Goal: Task Accomplishment & Management: Complete application form

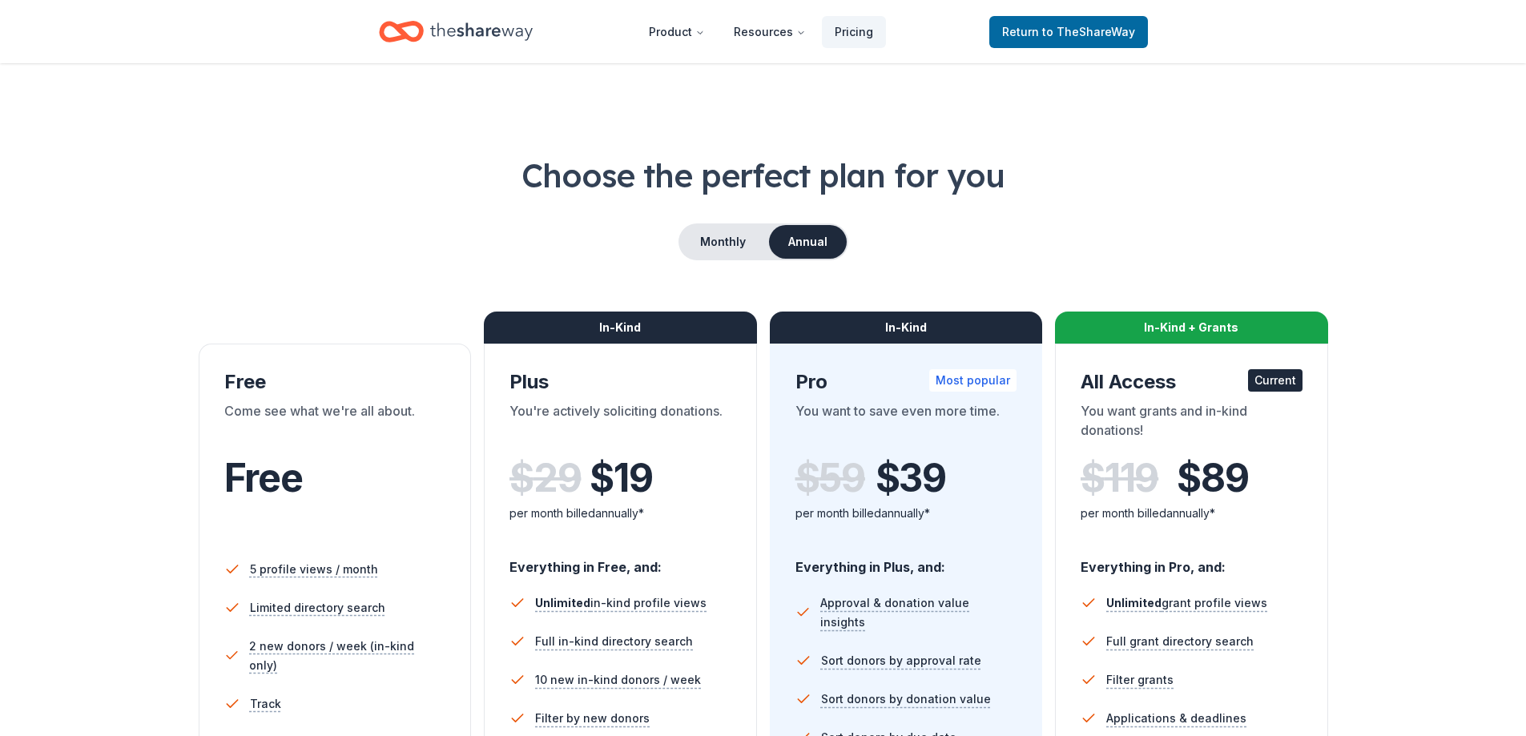
click at [437, 21] on icon "Home" at bounding box center [481, 31] width 103 height 33
click at [465, 34] on icon "Home" at bounding box center [481, 31] width 103 height 33
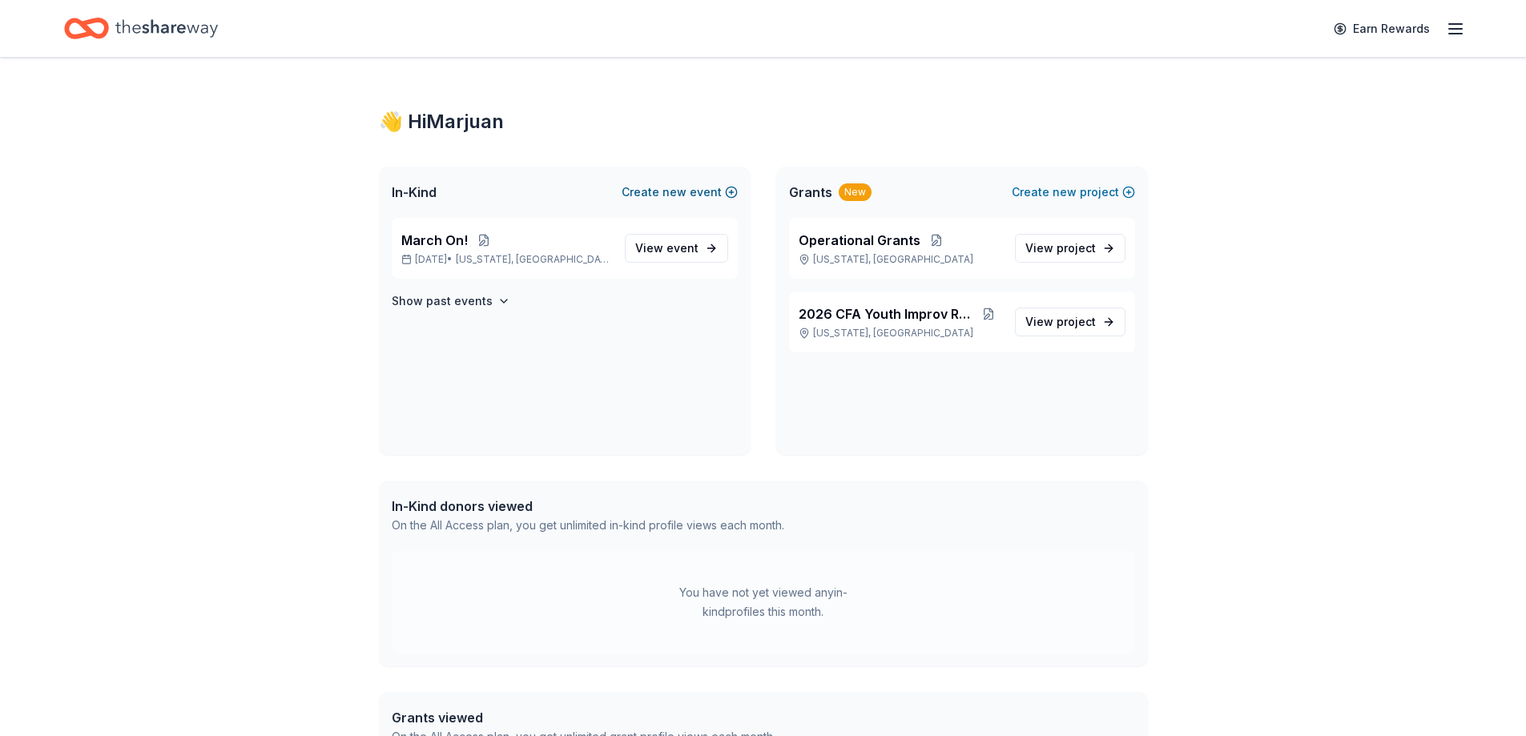
click at [653, 193] on button "Create new event" at bounding box center [680, 192] width 116 height 19
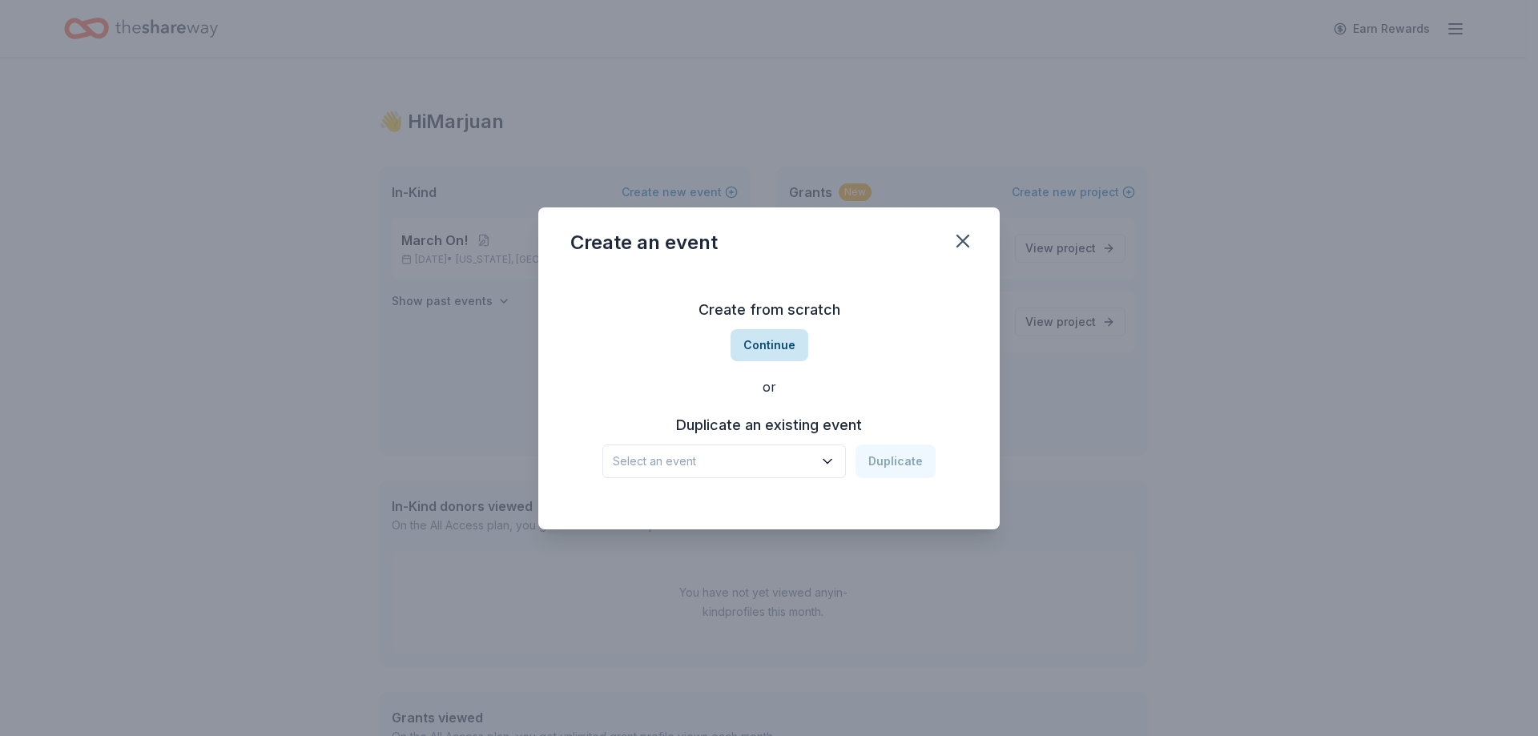
click at [766, 336] on button "Continue" at bounding box center [770, 345] width 78 height 32
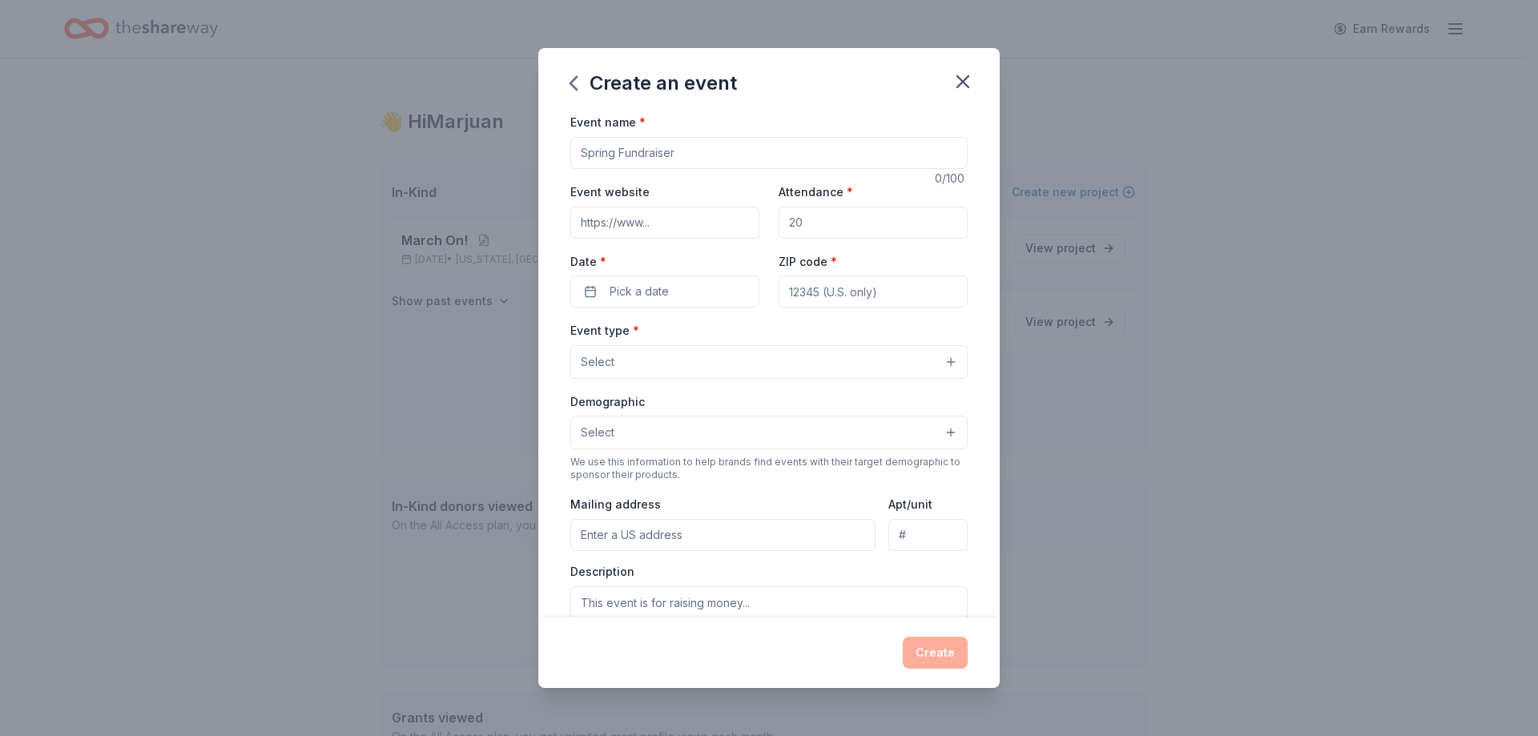
click at [664, 146] on input "Event name *" at bounding box center [768, 153] width 397 height 32
type input "CFA Board Retreat"
click at [905, 221] on input "Attendance *" at bounding box center [873, 223] width 189 height 32
type input "9"
click at [861, 288] on input "ZIP code *" at bounding box center [873, 292] width 189 height 32
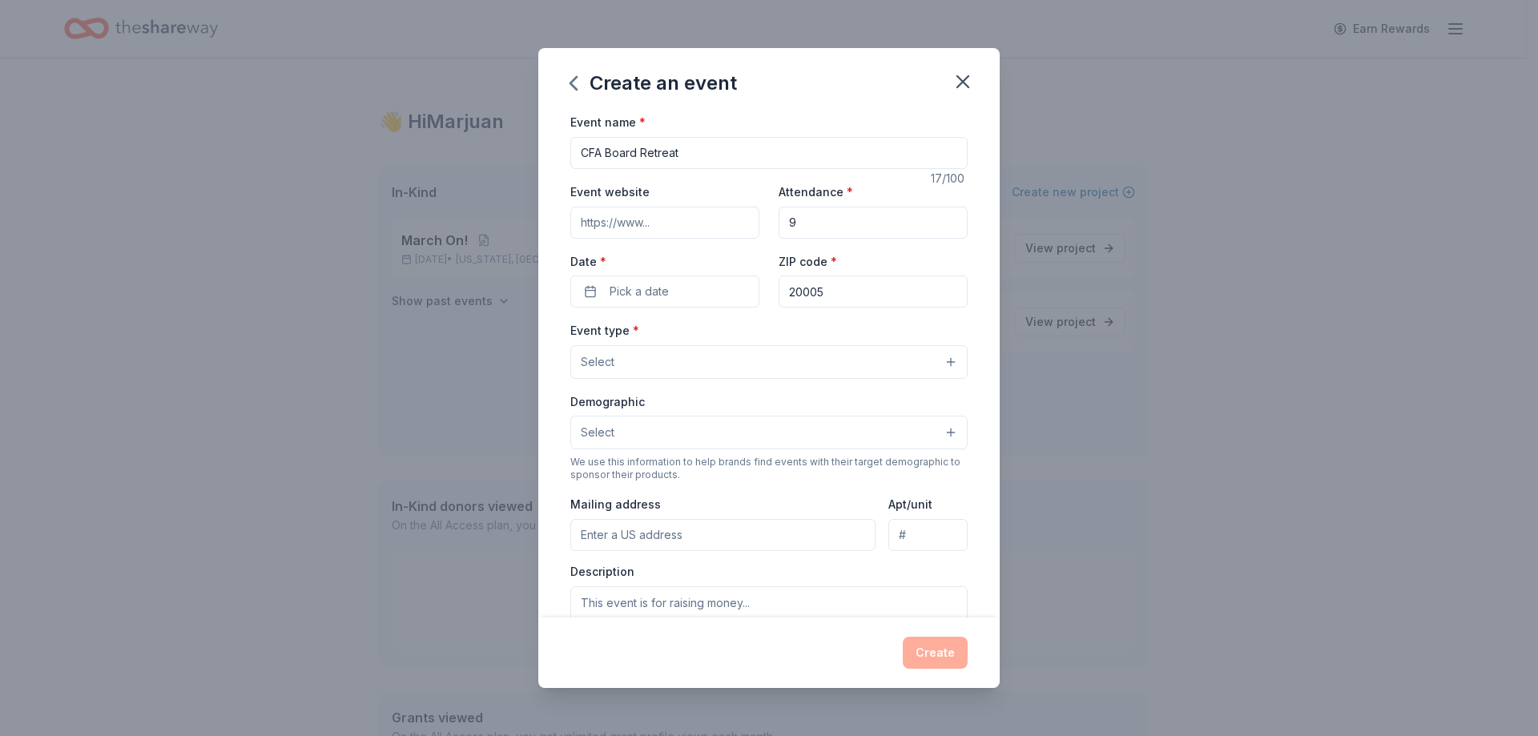
type input "20005"
click at [661, 289] on span "Pick a date" at bounding box center [639, 291] width 59 height 19
click at [744, 334] on button "Go to next month" at bounding box center [748, 334] width 22 height 22
click at [745, 333] on button "Go to next month" at bounding box center [748, 334] width 22 height 22
click at [747, 334] on button "Go to next month" at bounding box center [748, 334] width 22 height 22
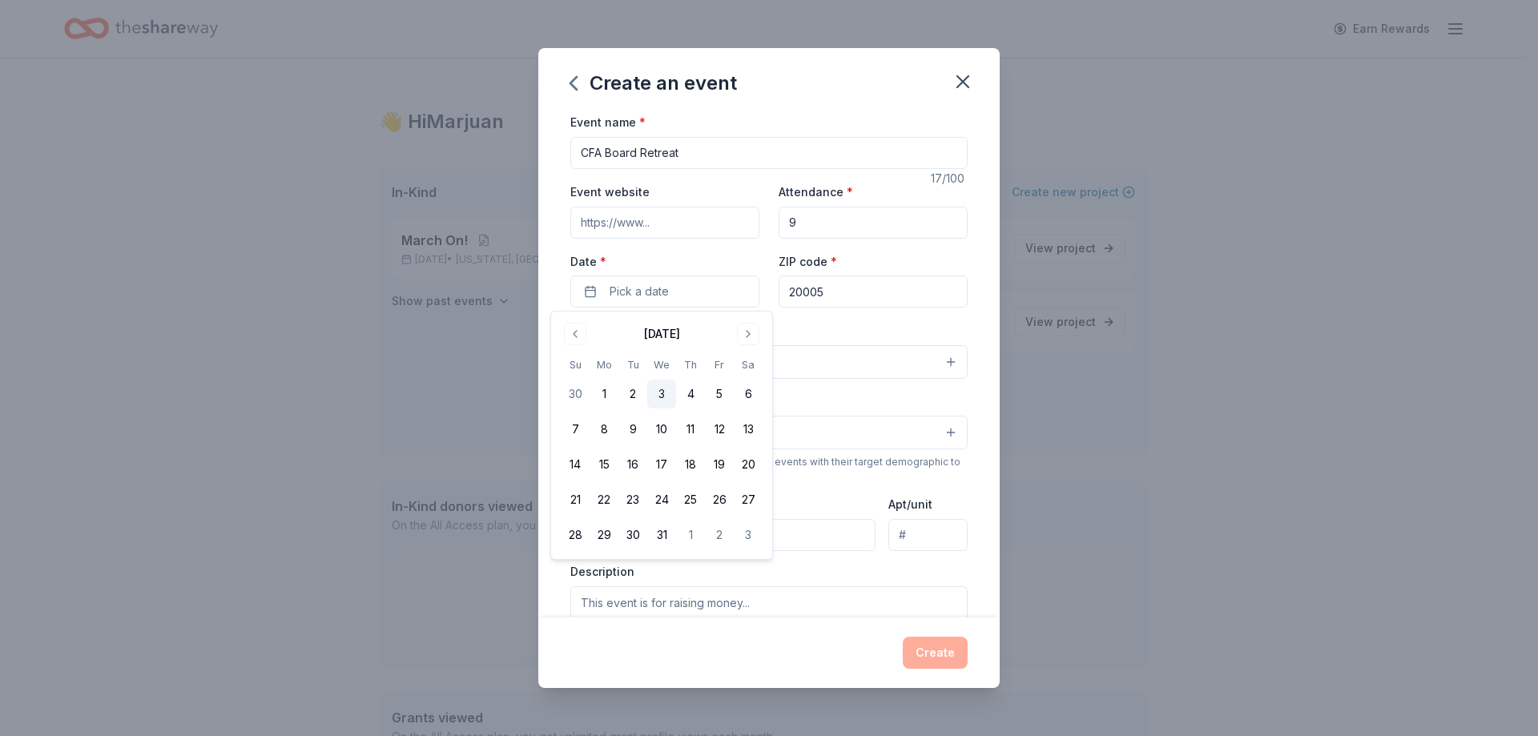
click at [667, 389] on button "3" at bounding box center [661, 394] width 29 height 29
click at [868, 342] on div "Event type * Select" at bounding box center [768, 349] width 397 height 58
click at [829, 372] on button "Select" at bounding box center [768, 362] width 397 height 34
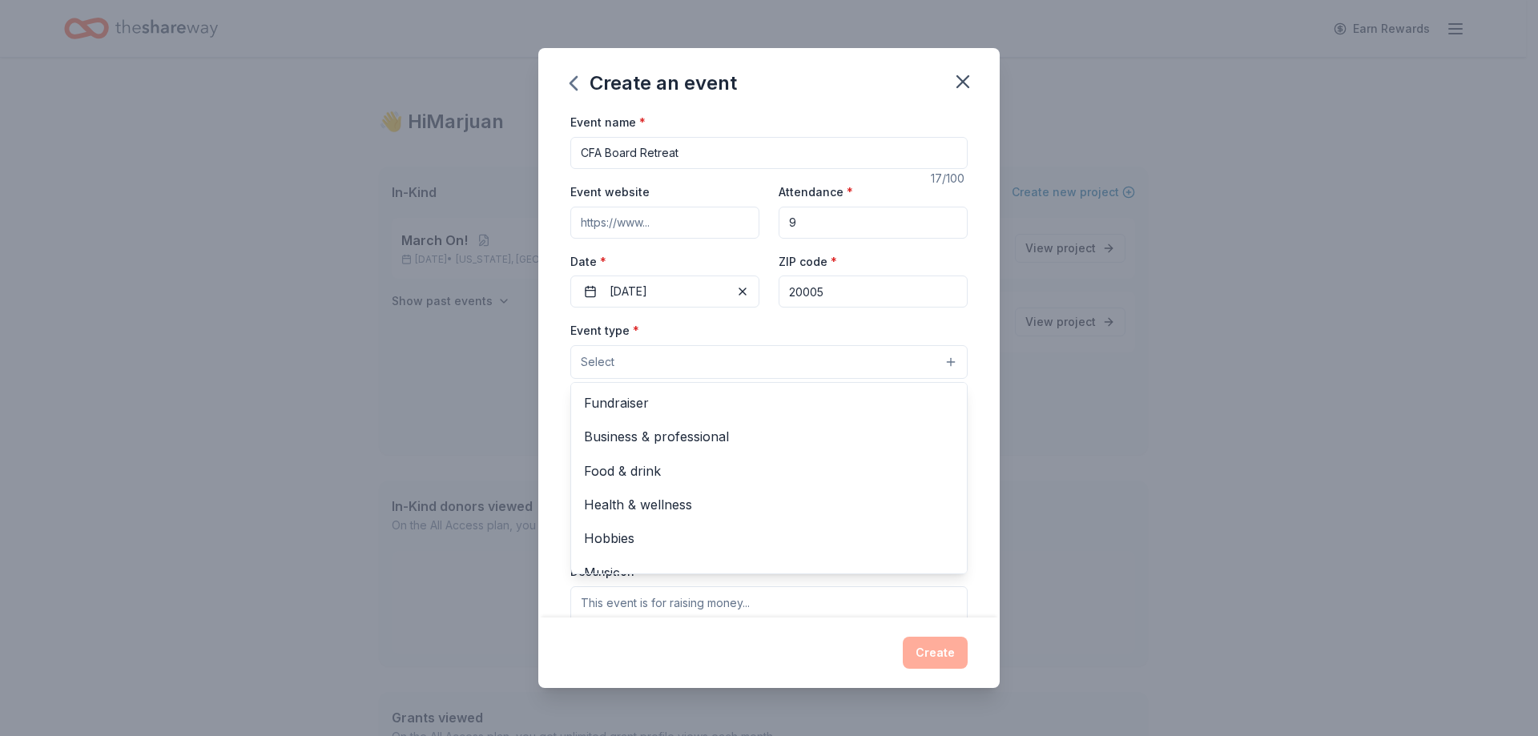
scroll to position [54, 0]
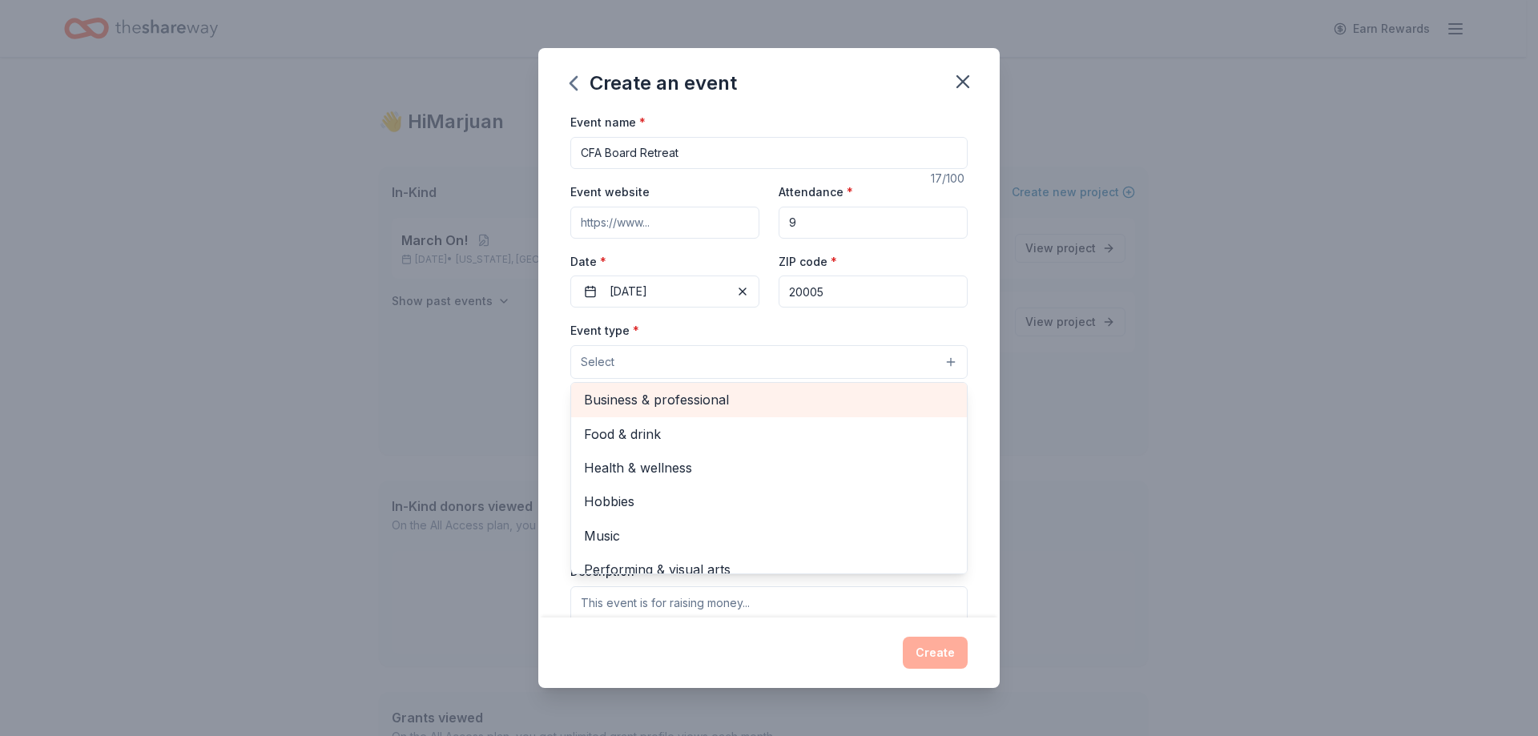
click at [823, 401] on span "Business & professional" at bounding box center [769, 399] width 370 height 21
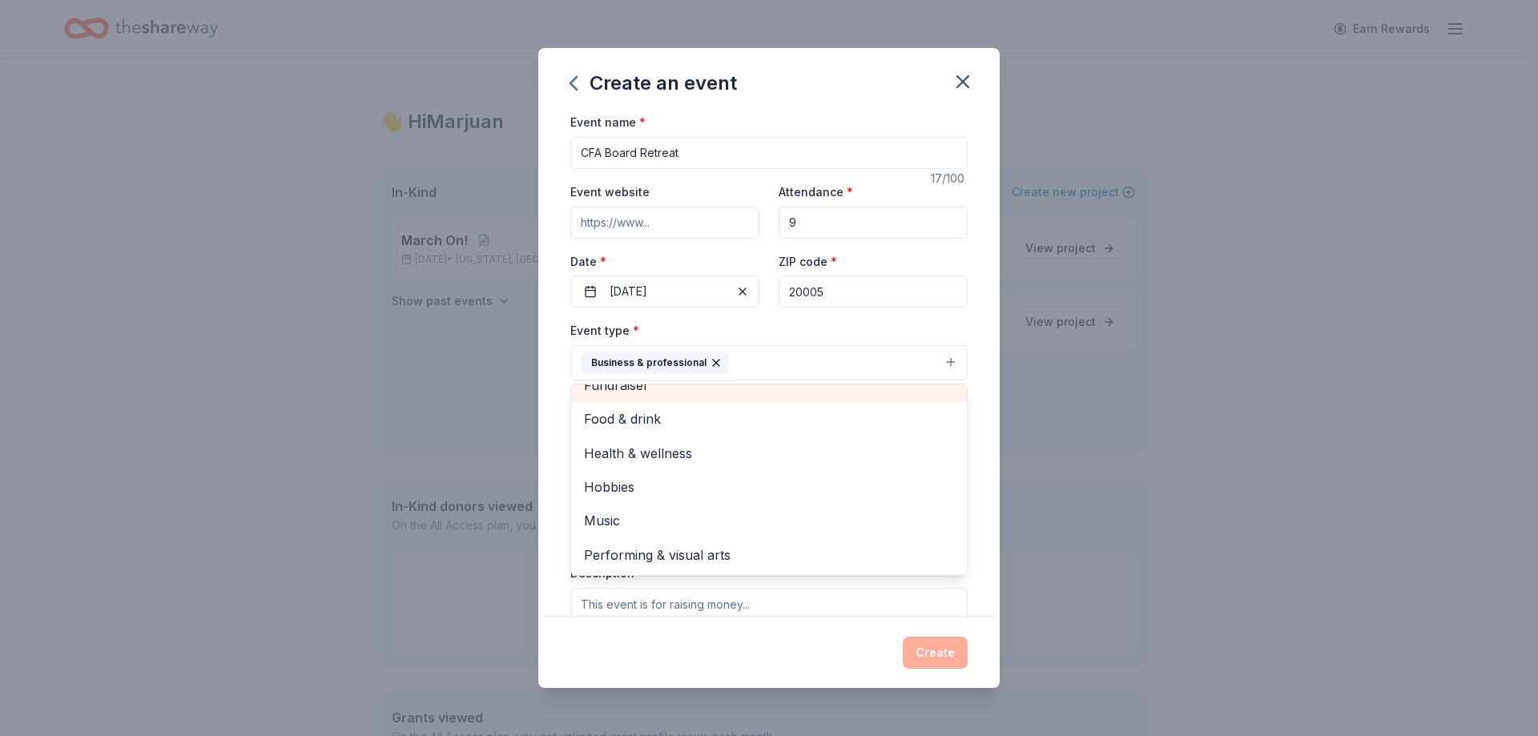
scroll to position [19, 0]
click at [1045, 494] on div "Create an event Event name * CFA Board Retreat 17 /100 Event website Attendance…" at bounding box center [769, 368] width 1538 height 736
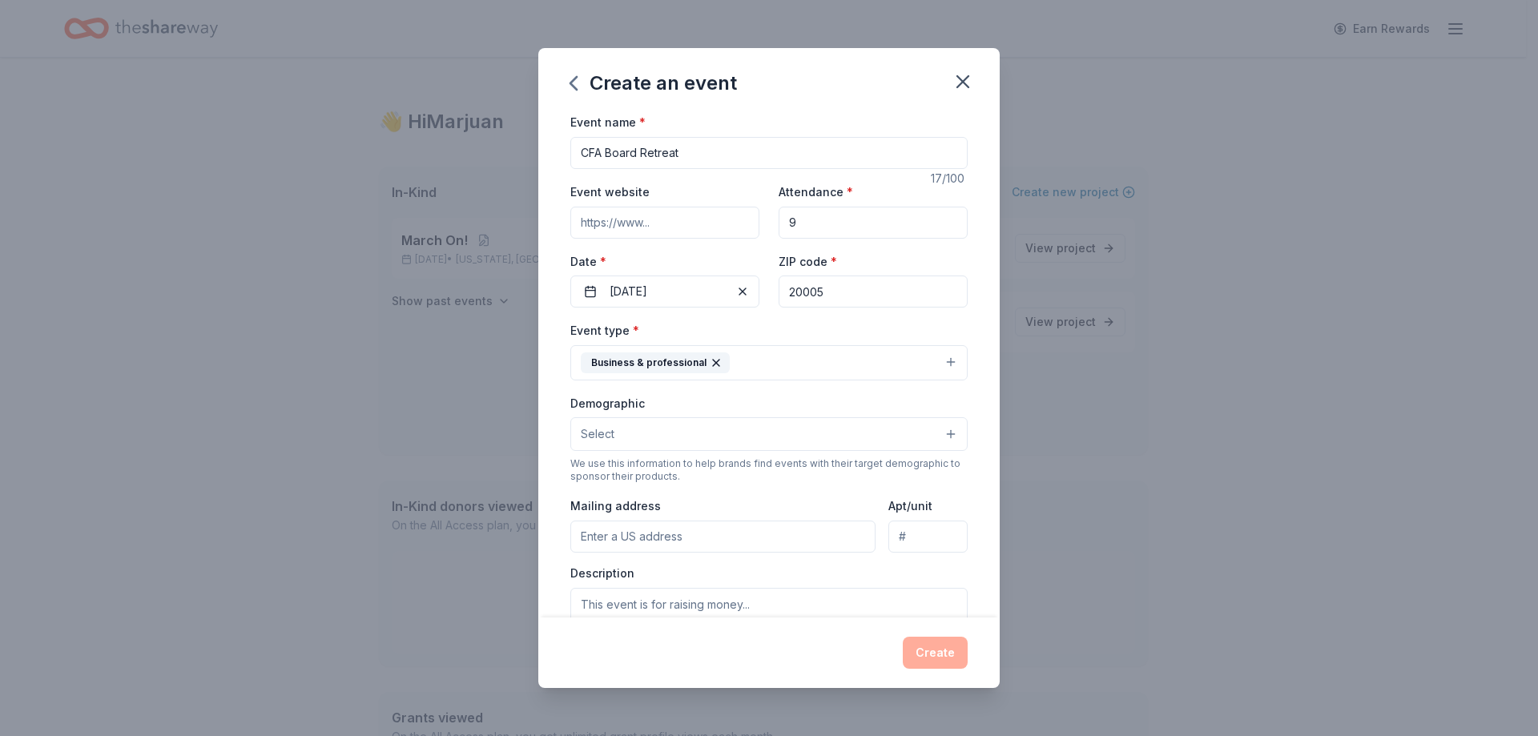
click at [892, 432] on button "Select" at bounding box center [768, 434] width 397 height 34
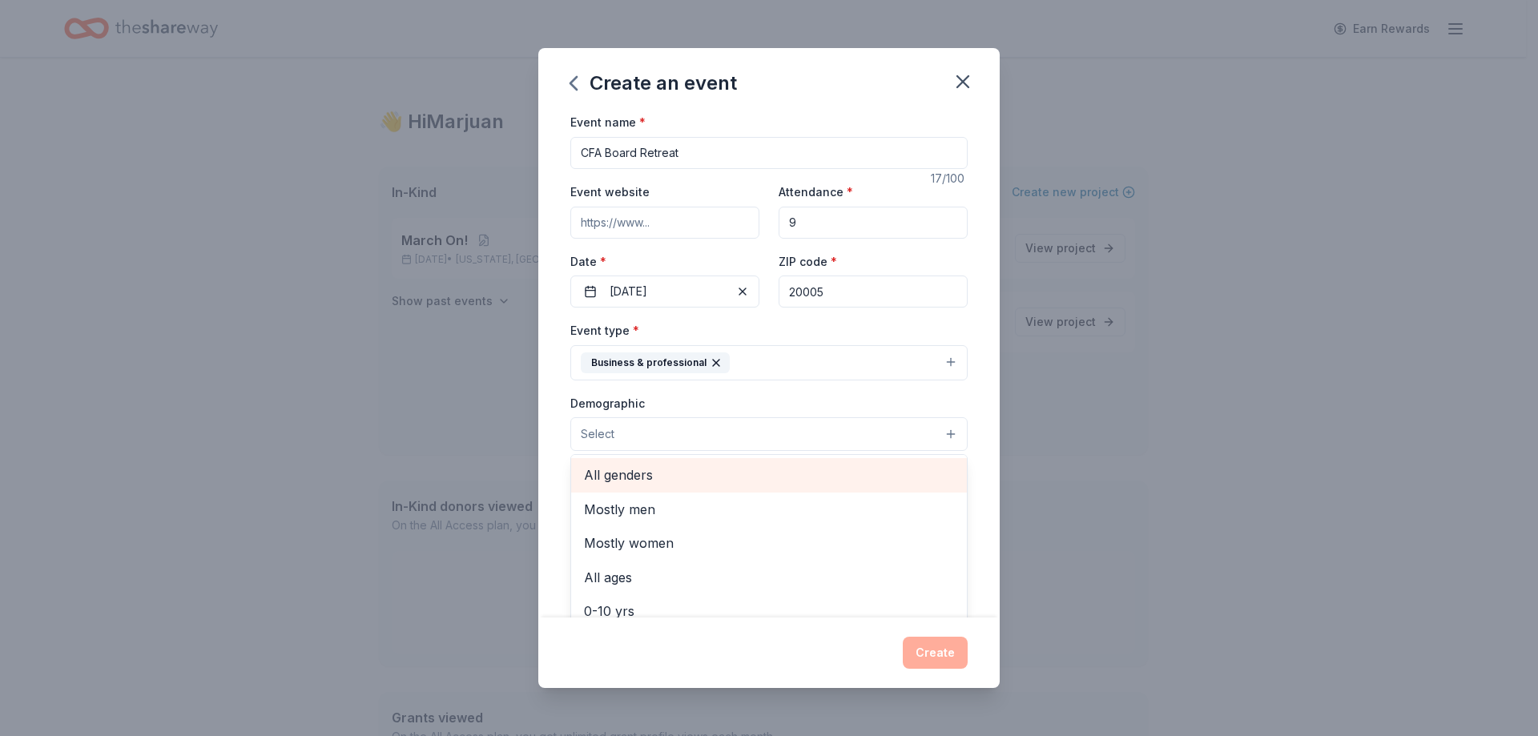
click at [829, 480] on span "All genders" at bounding box center [769, 475] width 370 height 21
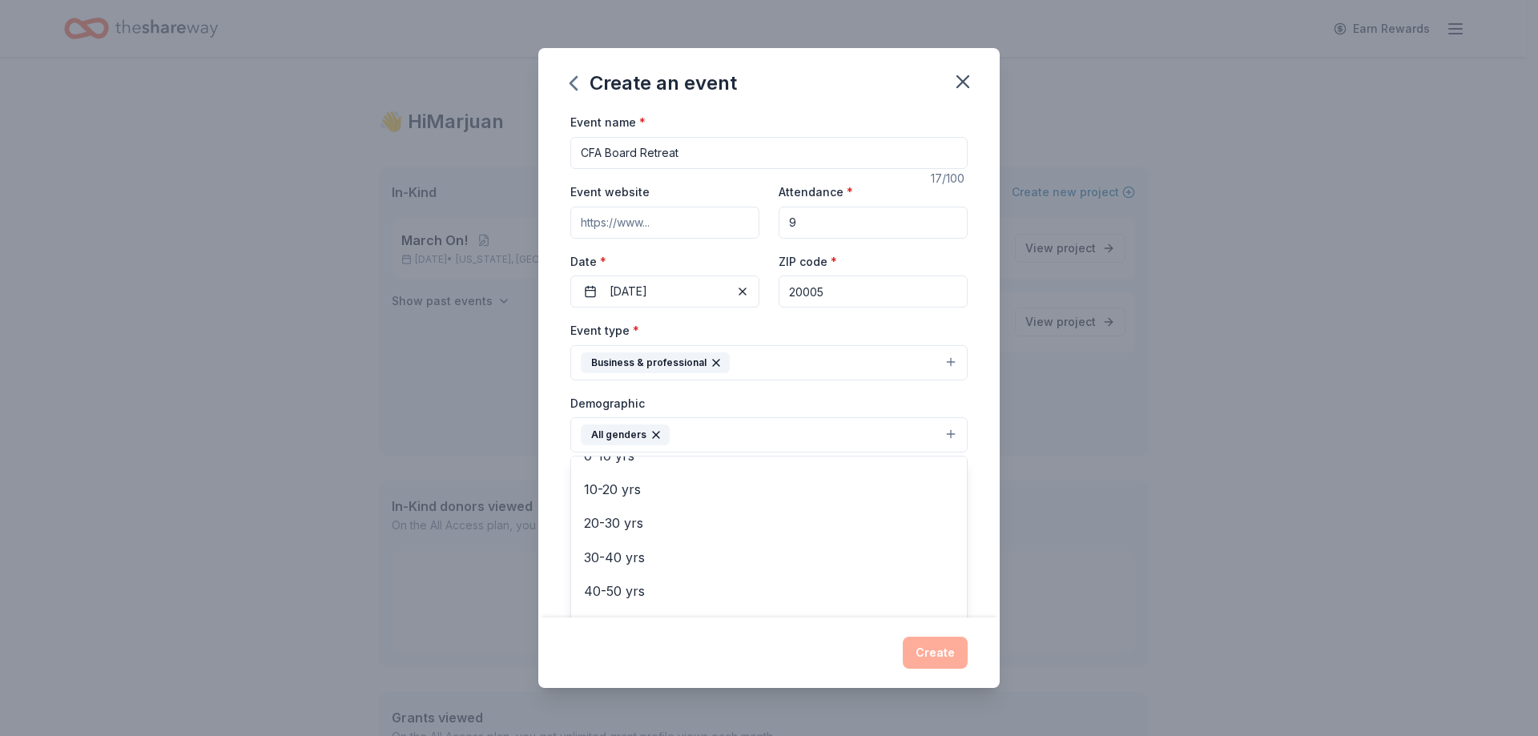
scroll to position [131, 0]
click at [810, 546] on span "30-40 yrs" at bounding box center [769, 549] width 370 height 21
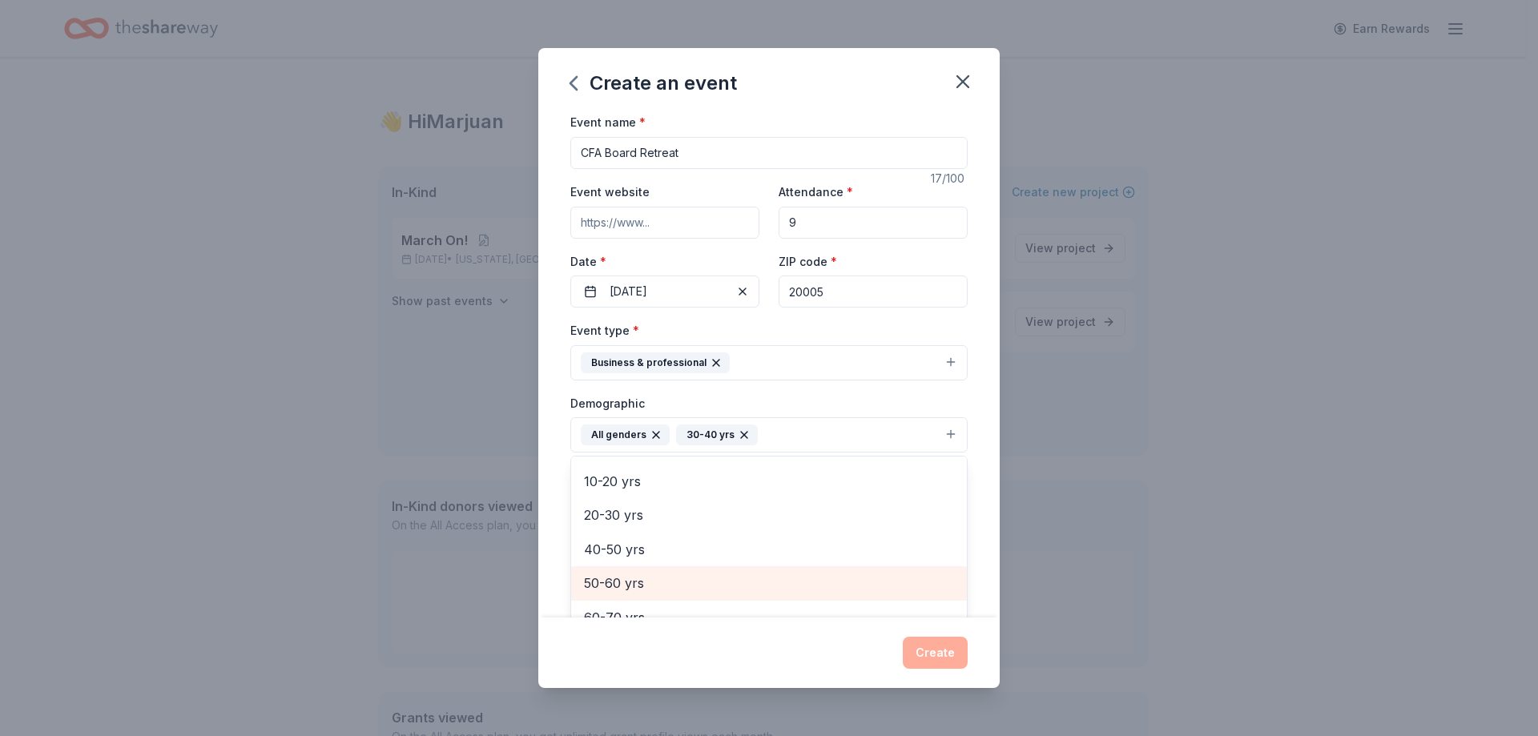
click at [787, 580] on span "50-60 yrs" at bounding box center [769, 583] width 370 height 21
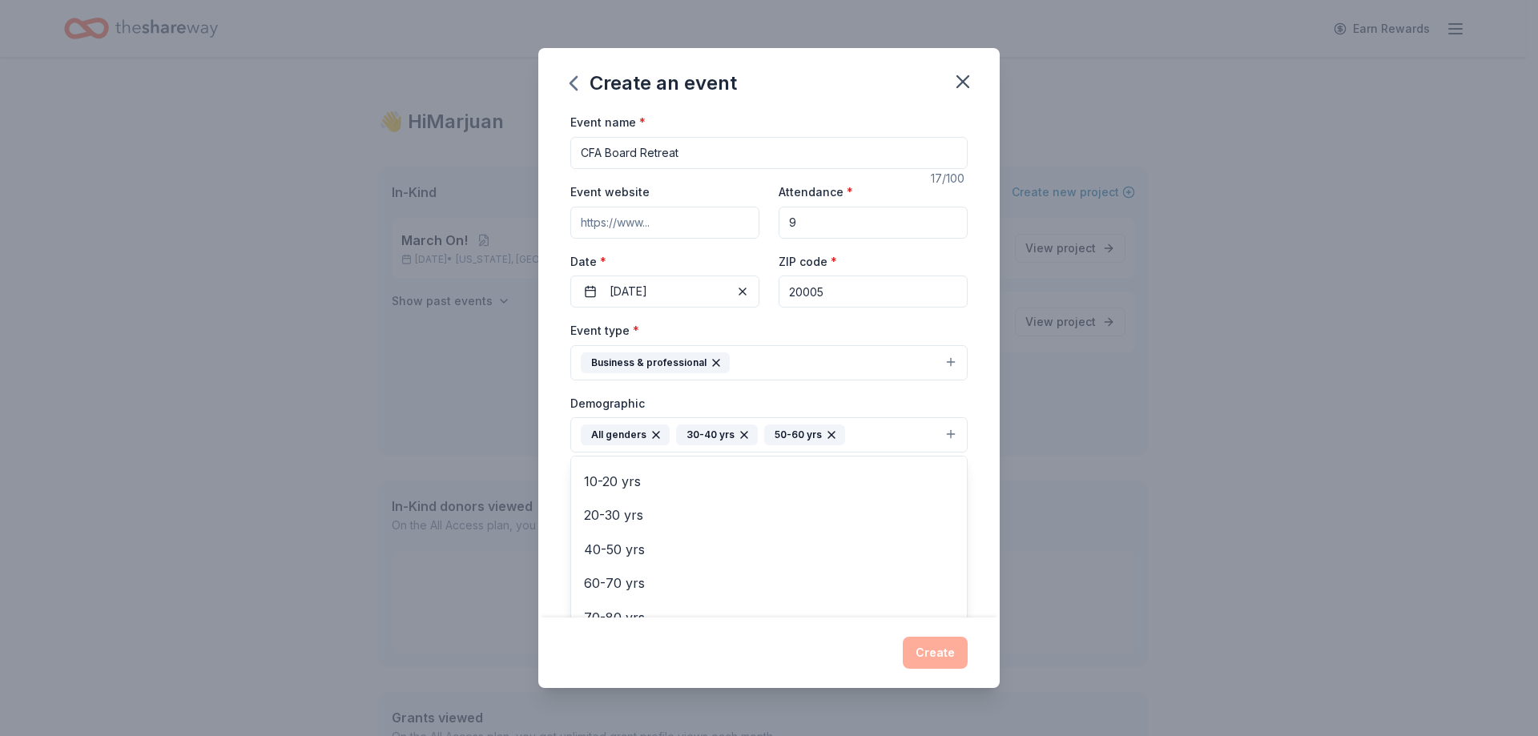
click at [1105, 479] on div "Create an event Event name * CFA Board Retreat 17 /100 Event website Attendance…" at bounding box center [769, 368] width 1538 height 736
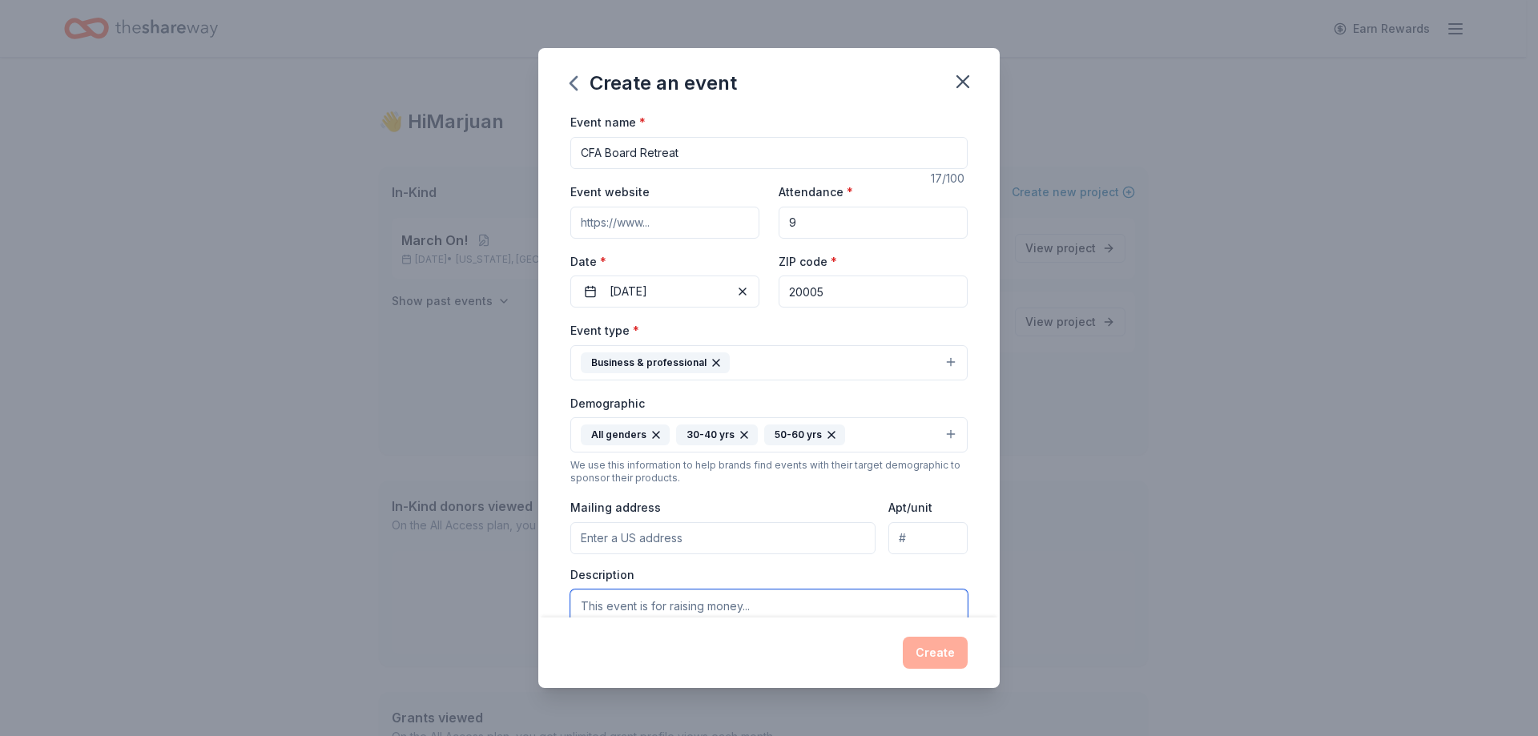
click at [883, 603] on textarea at bounding box center [768, 626] width 397 height 72
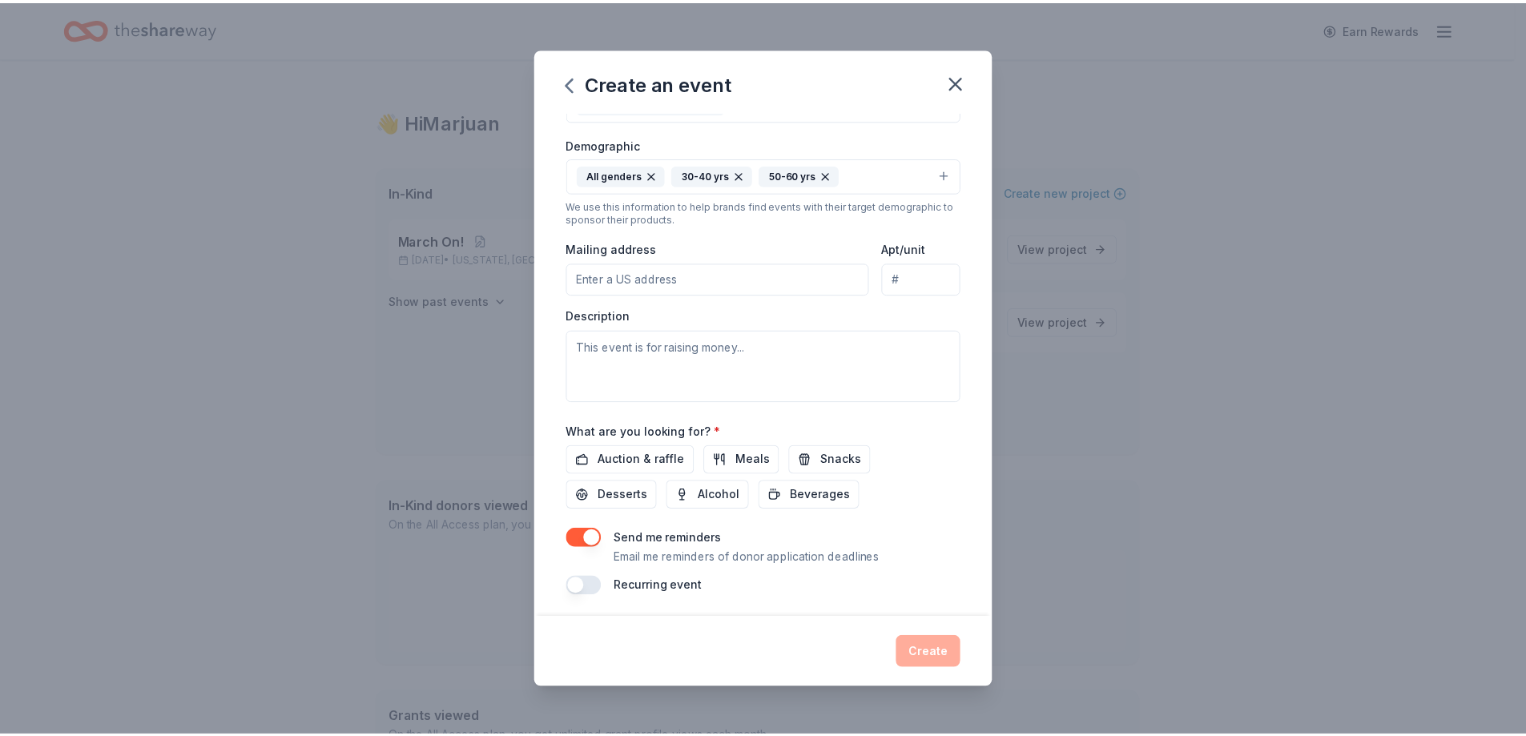
scroll to position [264, 0]
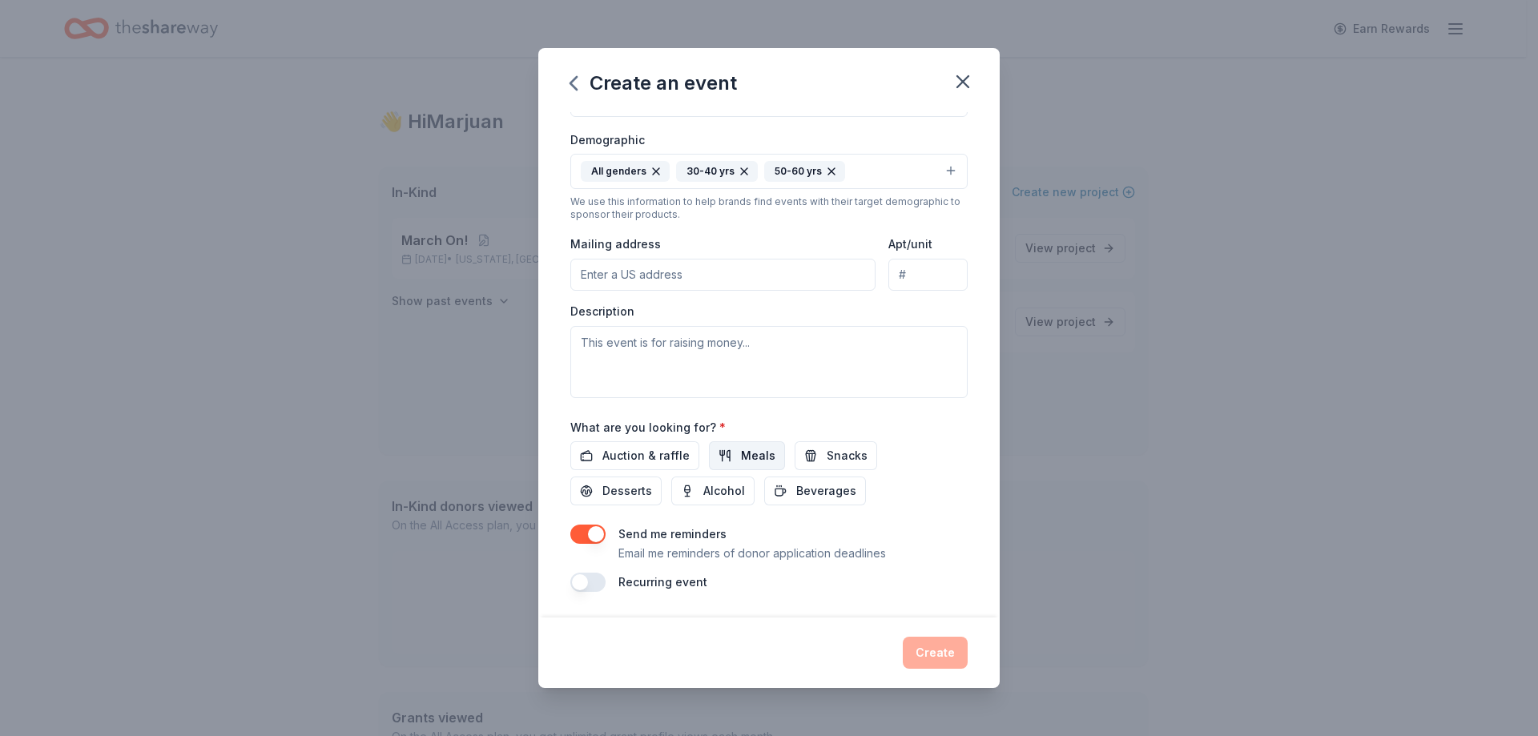
click at [734, 457] on button "Meals" at bounding box center [747, 455] width 76 height 29
drag, startPoint x: 595, startPoint y: 533, endPoint x: 694, endPoint y: 549, distance: 99.8
click at [691, 551] on div "Send me reminders Email me reminders of donor application deadlines" at bounding box center [768, 544] width 397 height 38
click at [633, 495] on span "Desserts" at bounding box center [627, 490] width 50 height 19
click at [935, 642] on button "Create" at bounding box center [935, 653] width 65 height 32
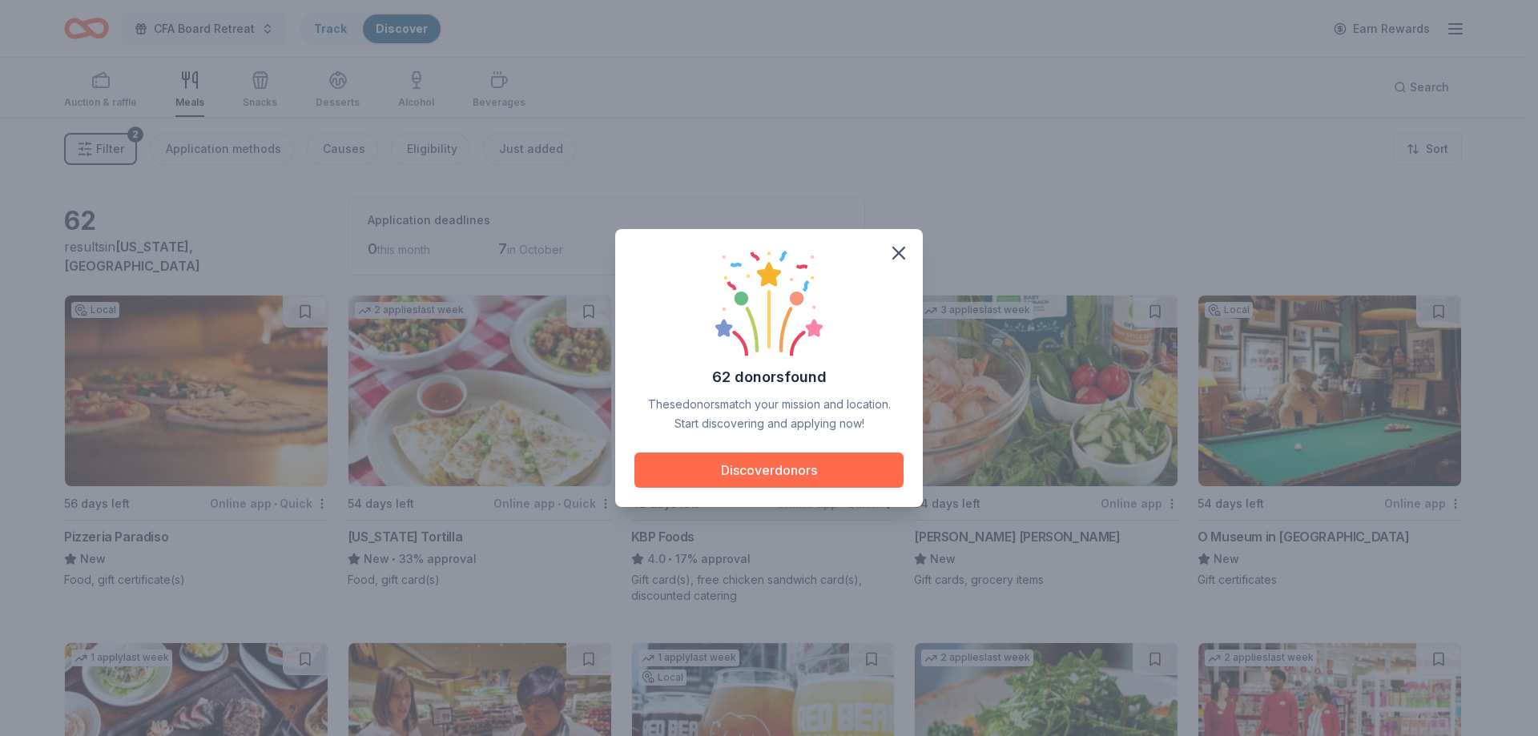
click at [791, 460] on button "Discover donors" at bounding box center [768, 470] width 269 height 35
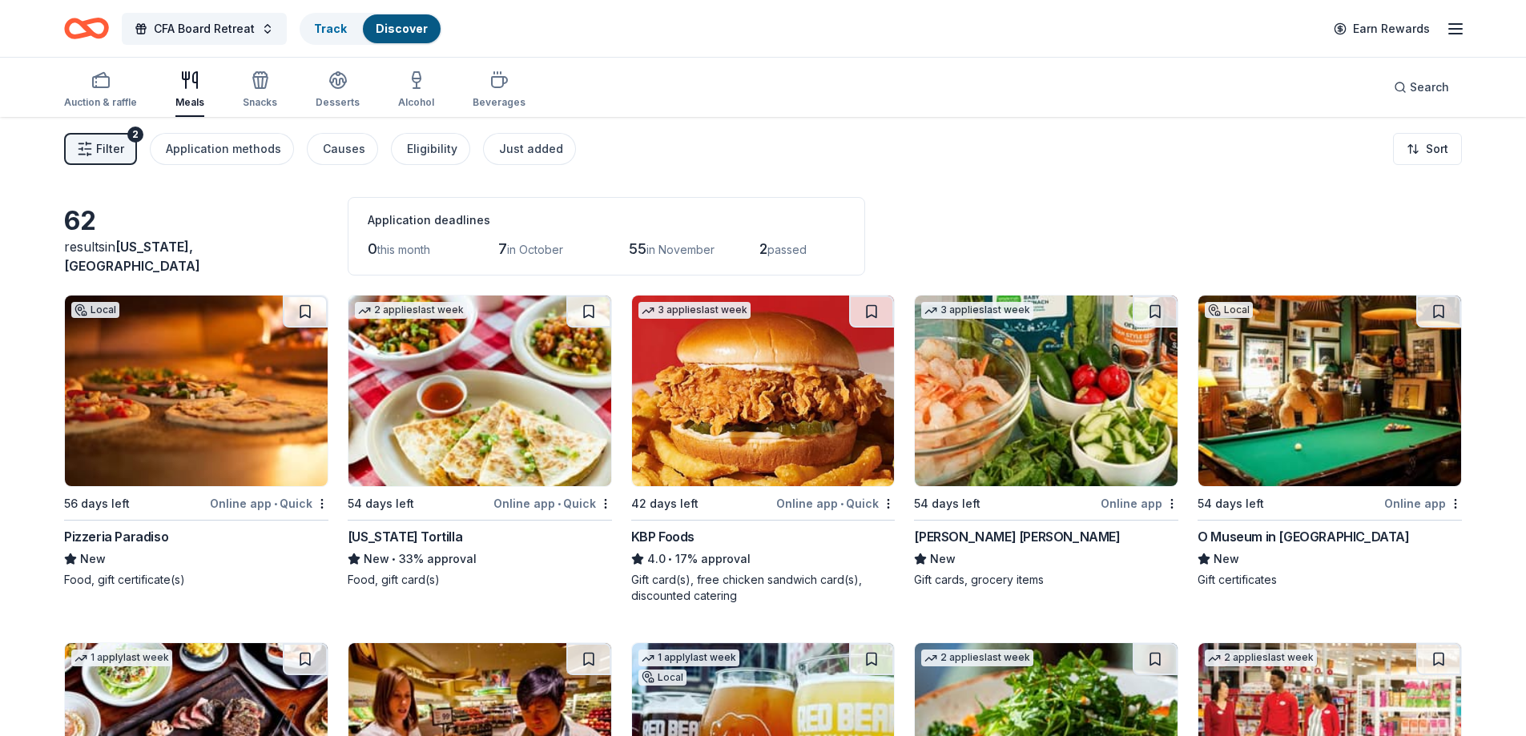
click at [509, 379] on img at bounding box center [479, 391] width 263 height 191
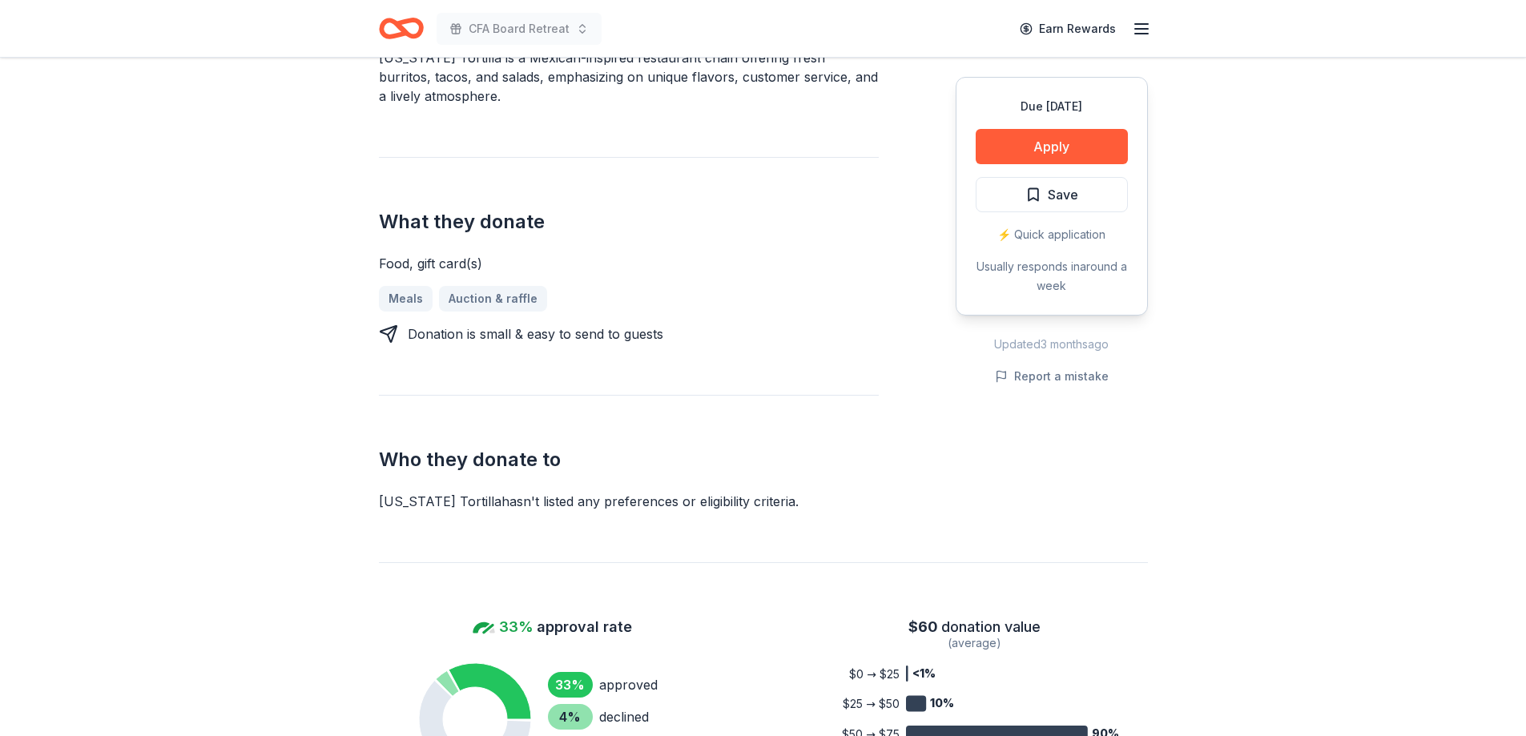
scroll to position [644, 0]
